Goal: Navigation & Orientation: Find specific page/section

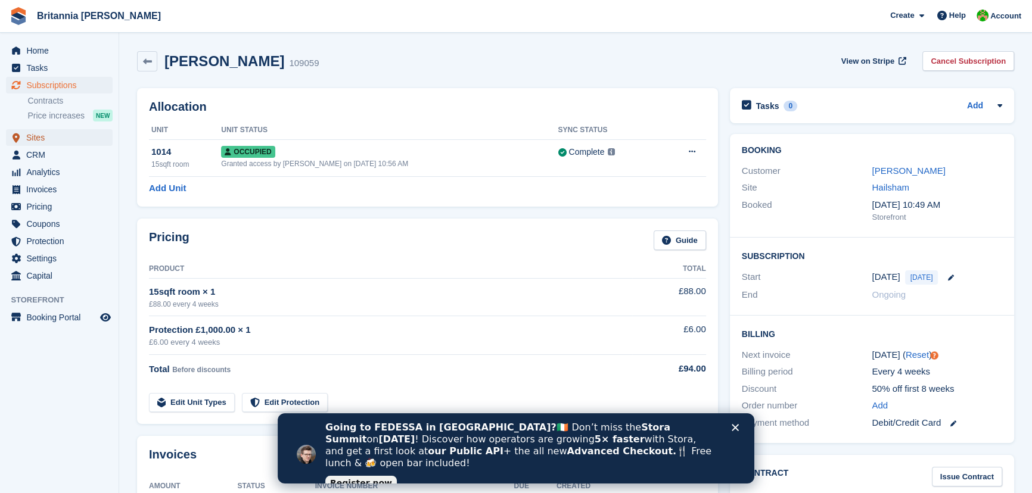
click at [45, 138] on span "Sites" at bounding box center [61, 137] width 71 height 17
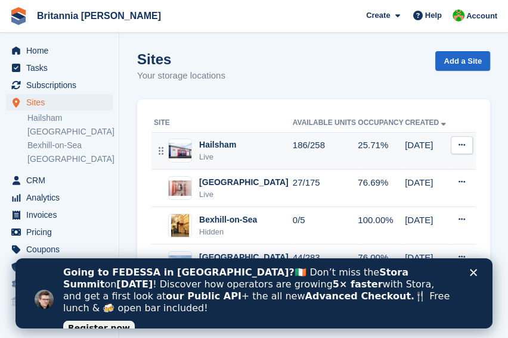
click at [264, 142] on div "Hailsham Live" at bounding box center [223, 151] width 139 height 24
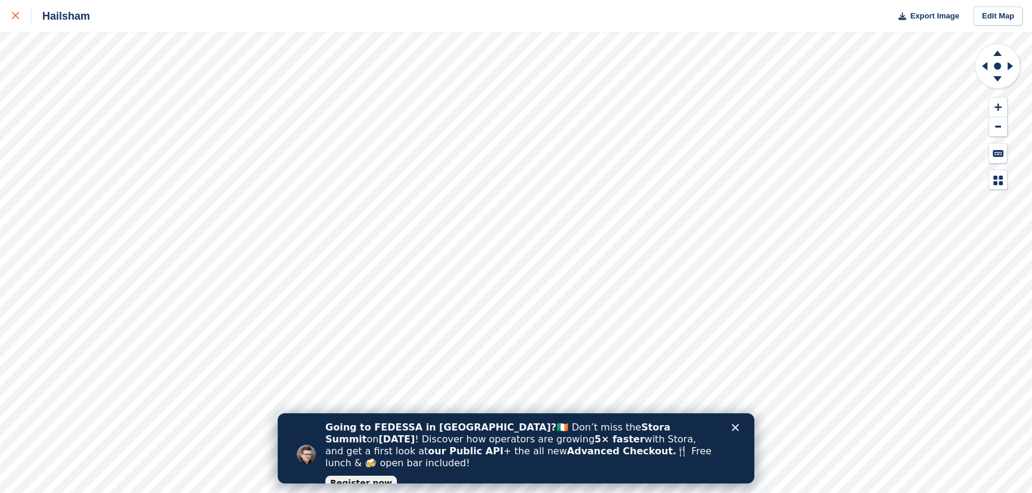
click at [14, 12] on div at bounding box center [22, 16] width 20 height 14
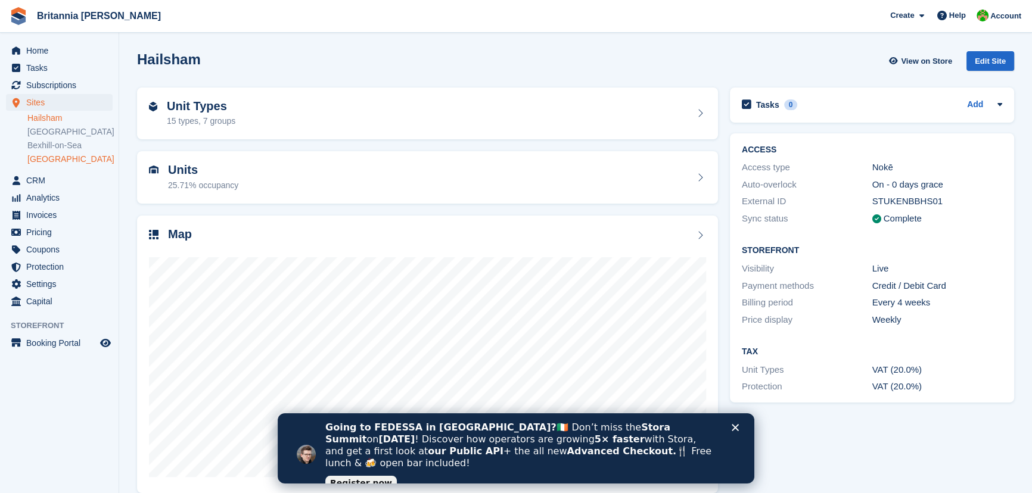
click at [45, 154] on link "[GEOGRAPHIC_DATA]" at bounding box center [69, 159] width 85 height 11
